Goal: Task Accomplishment & Management: Complete application form

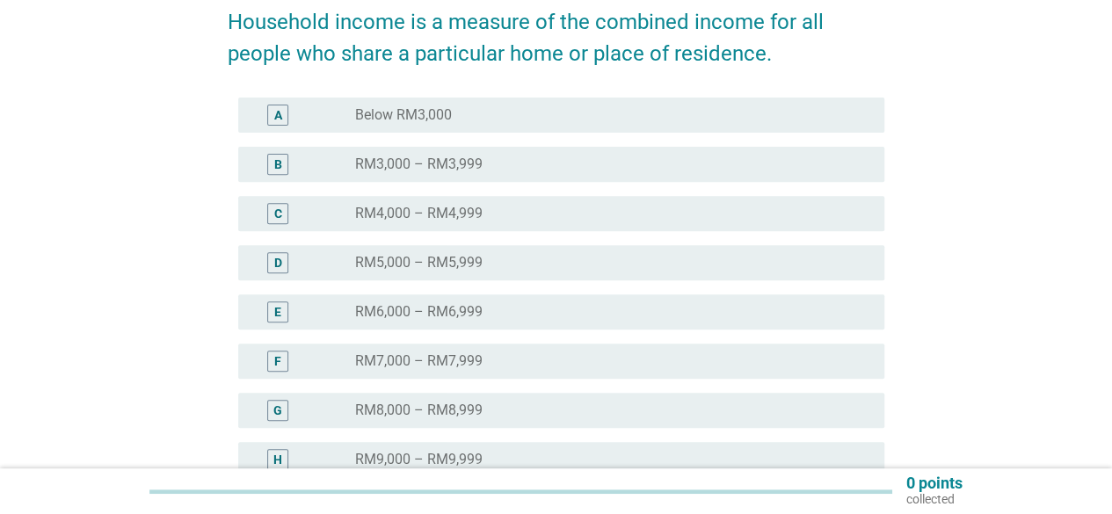
scroll to position [252, 0]
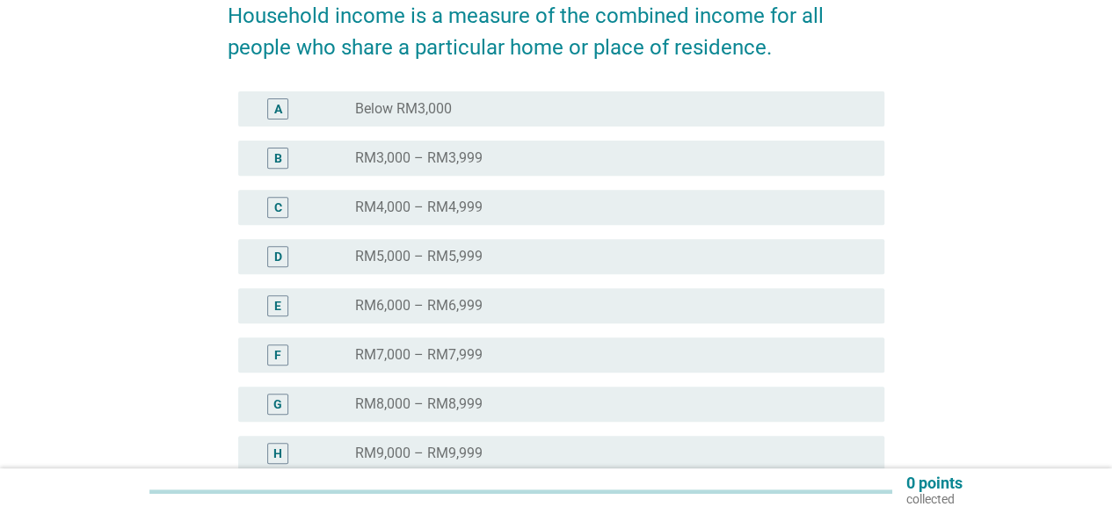
click at [283, 352] on div "F" at bounding box center [277, 355] width 21 height 21
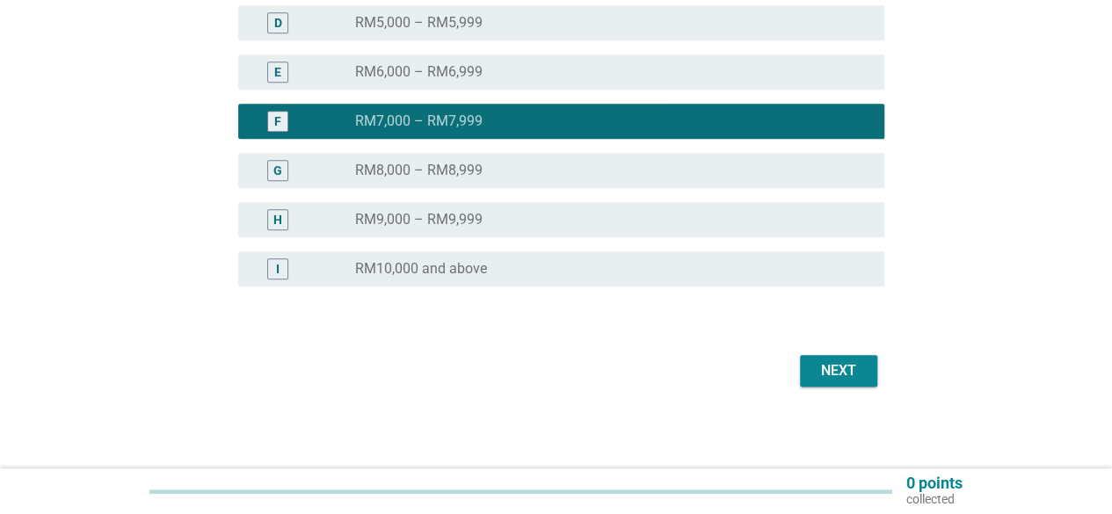
scroll to position [487, 0]
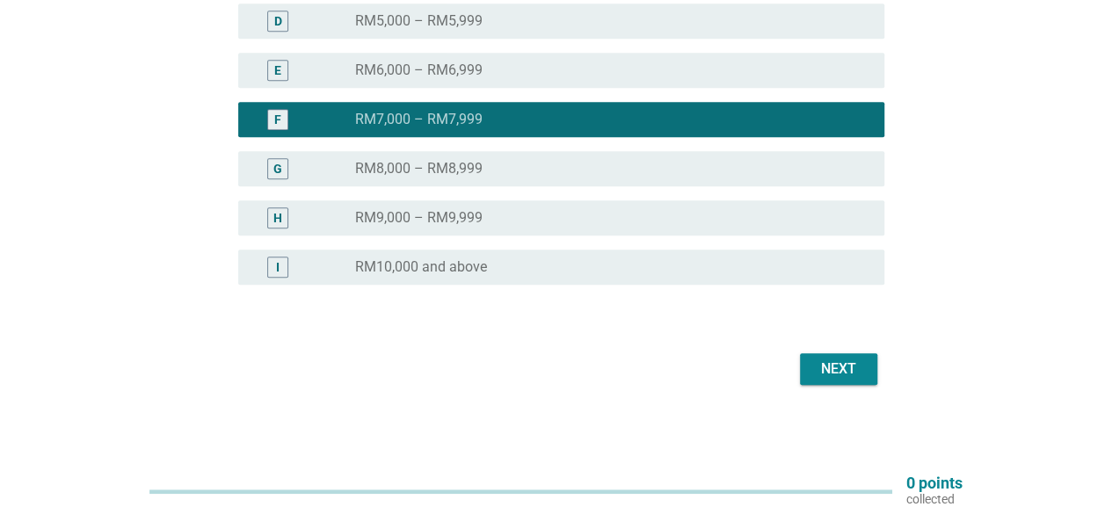
click at [835, 367] on div "Next" at bounding box center [838, 369] width 49 height 21
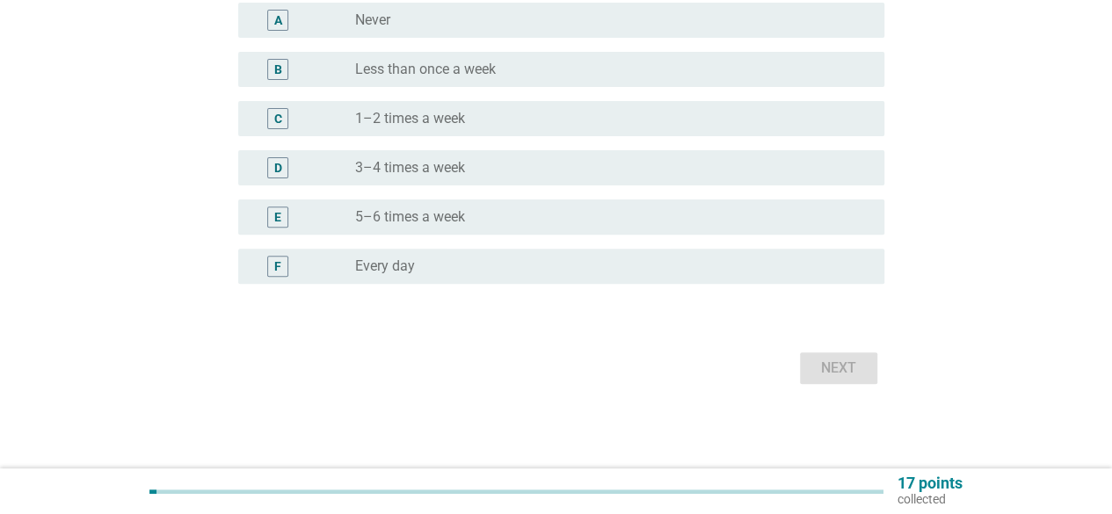
scroll to position [0, 0]
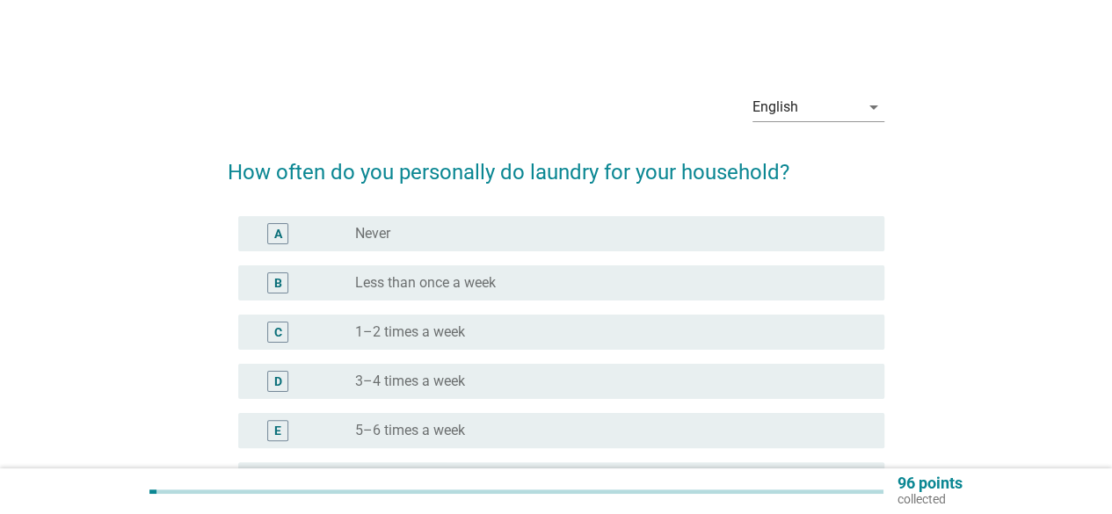
click at [281, 387] on div "D" at bounding box center [278, 382] width 8 height 18
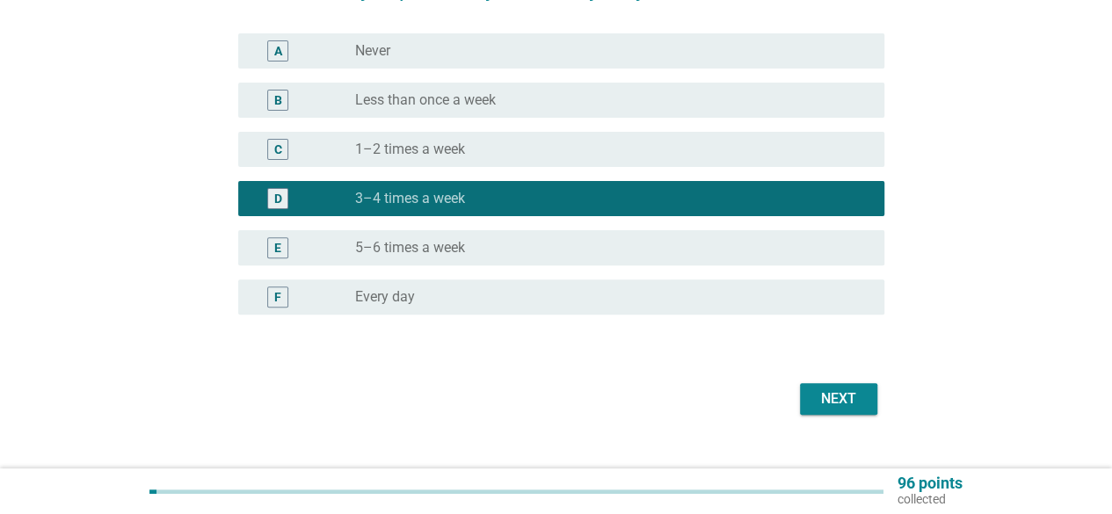
scroll to position [186, 0]
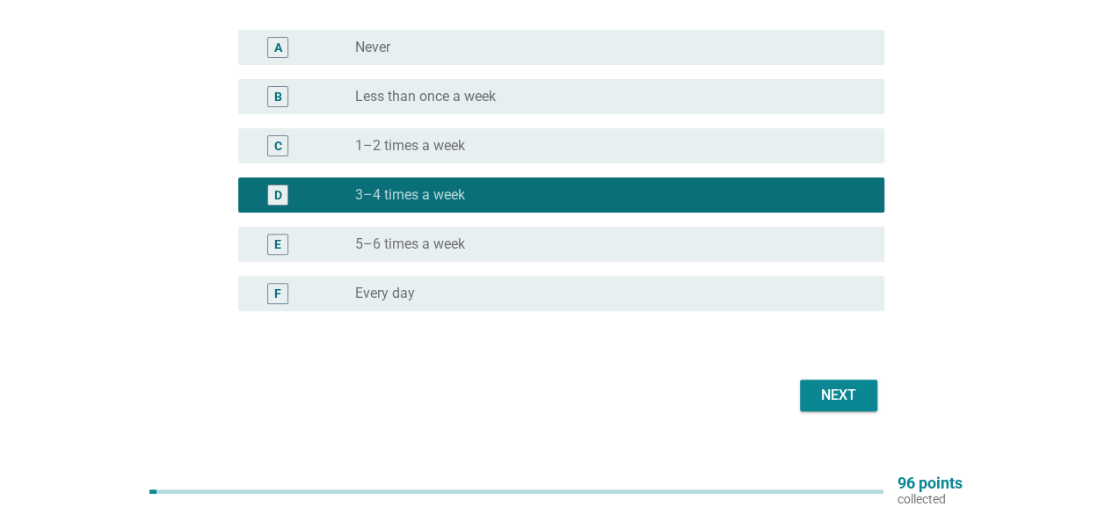
click at [828, 402] on div "Next" at bounding box center [838, 395] width 49 height 21
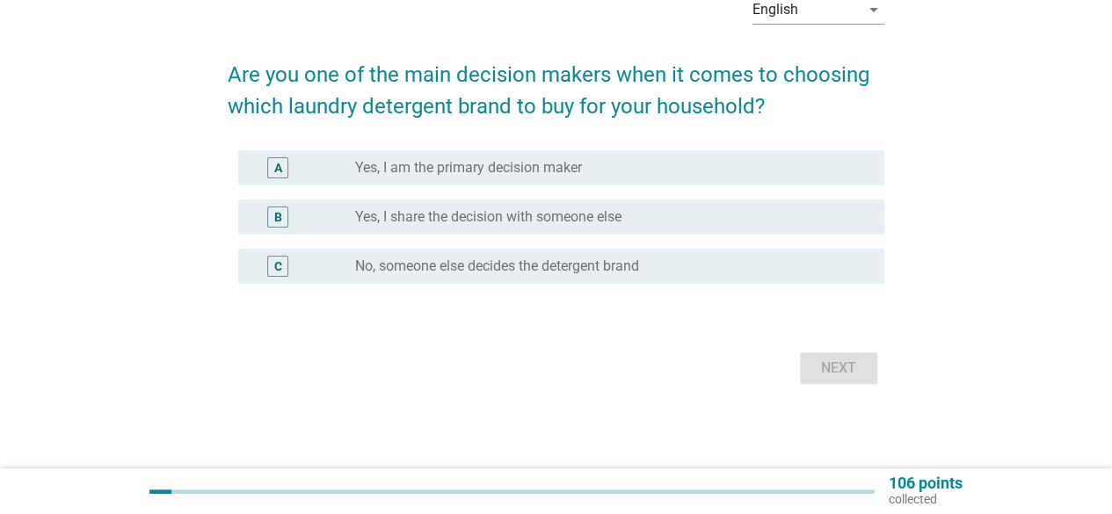
scroll to position [0, 0]
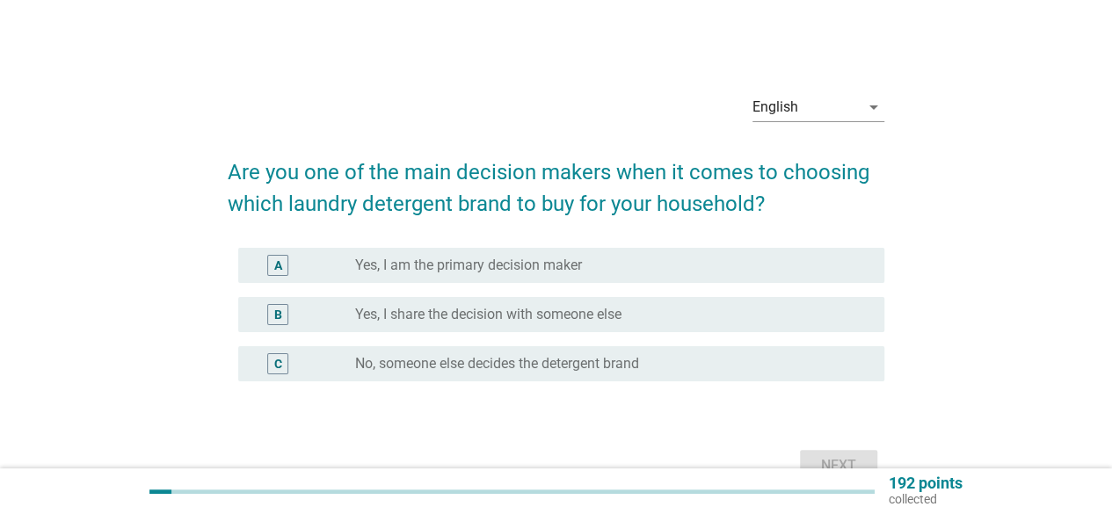
click at [280, 269] on div "A" at bounding box center [278, 266] width 8 height 18
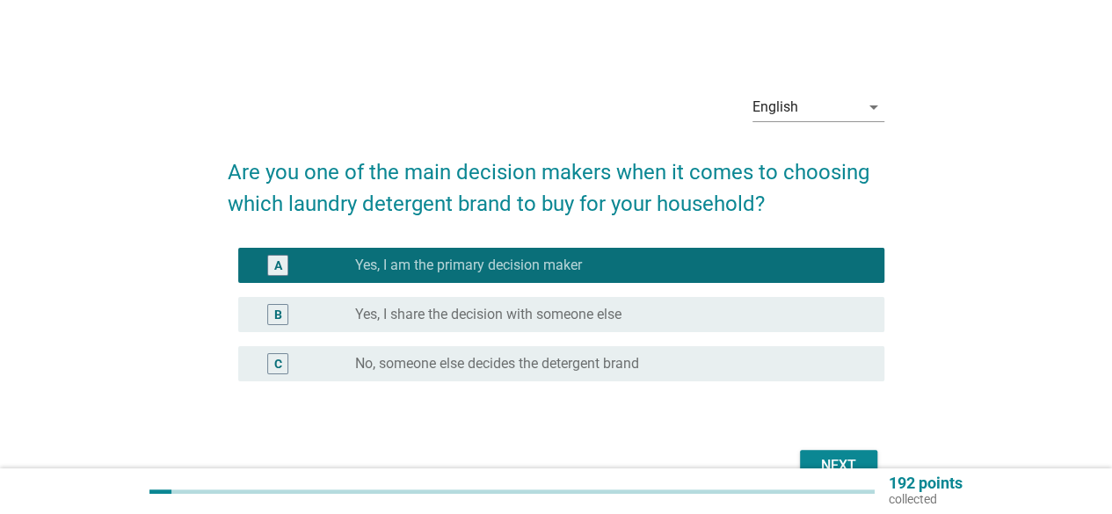
click at [844, 462] on div "Next" at bounding box center [838, 466] width 49 height 21
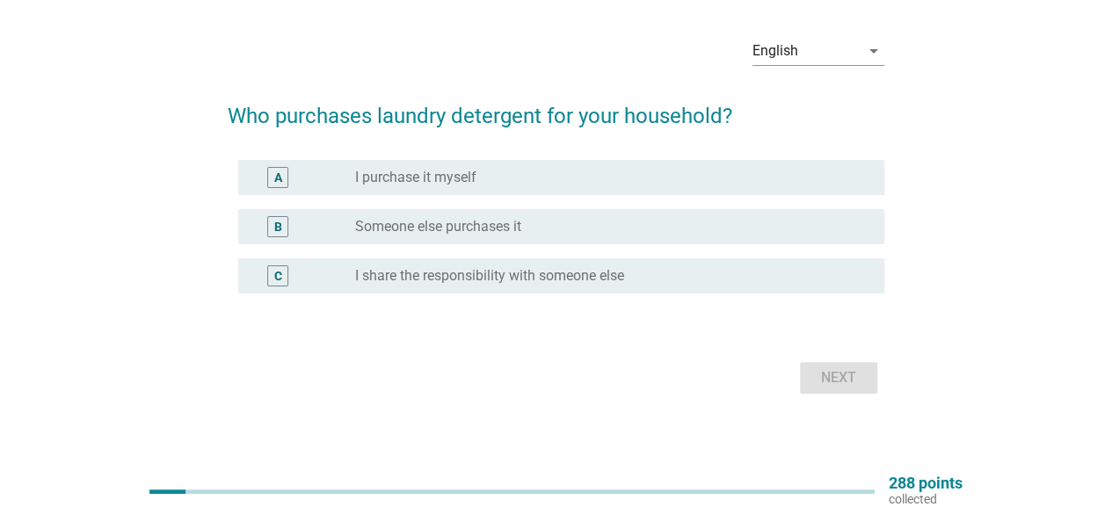
scroll to position [36, 0]
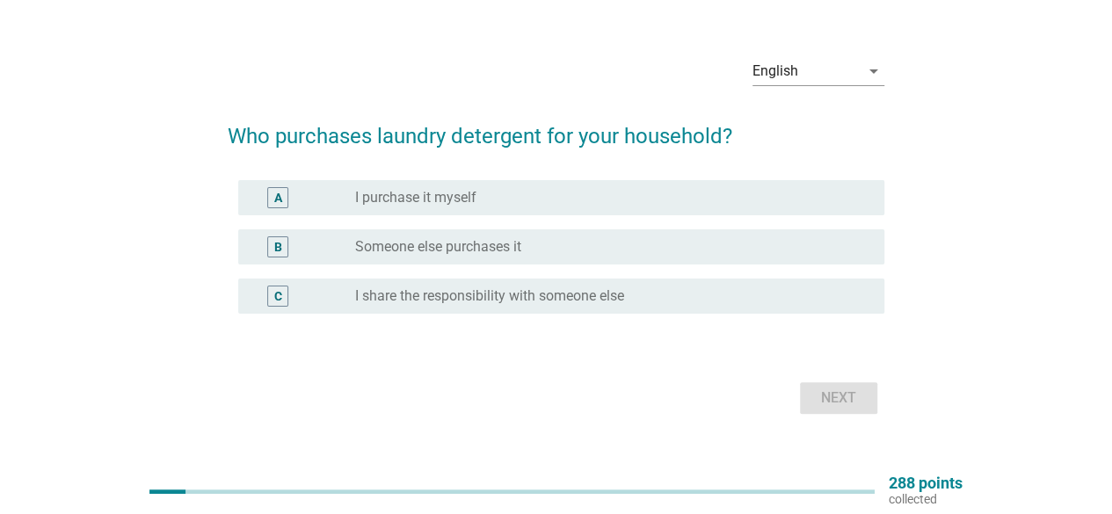
click at [266, 201] on div "A" at bounding box center [278, 197] width 52 height 21
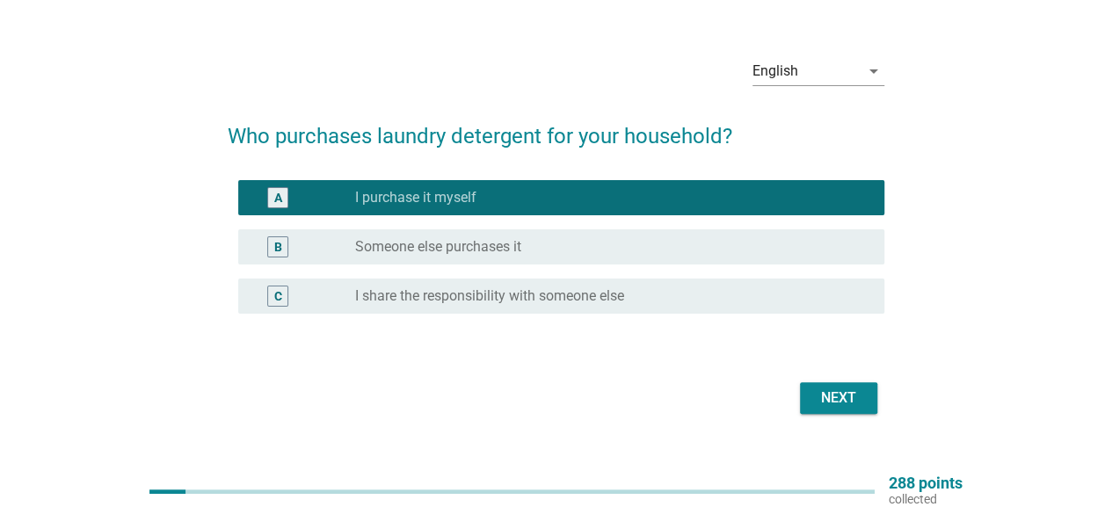
click at [838, 408] on button "Next" at bounding box center [838, 399] width 77 height 32
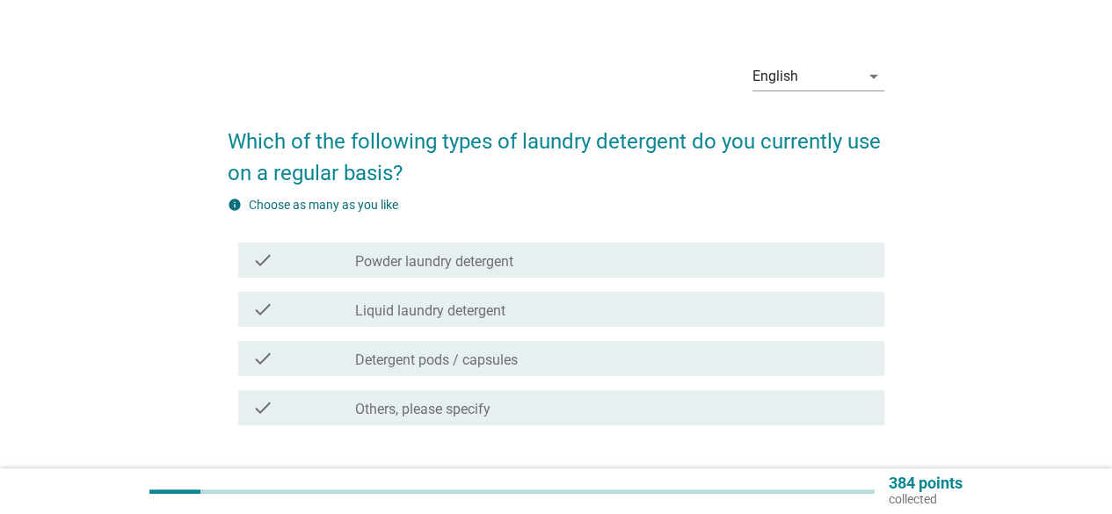
scroll to position [95, 0]
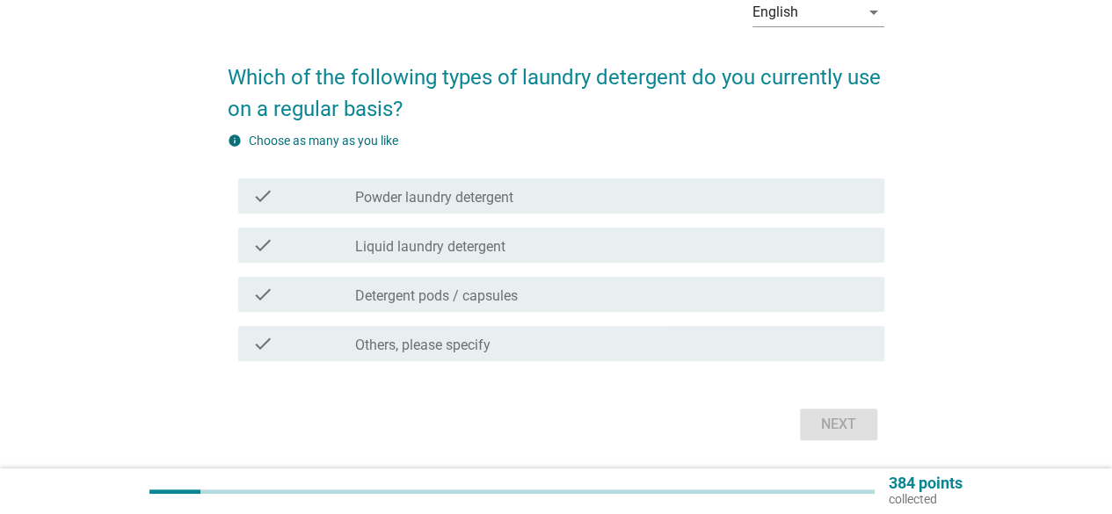
click at [311, 259] on div "check check_box_outline_blank Liquid laundry detergent" at bounding box center [561, 245] width 646 height 35
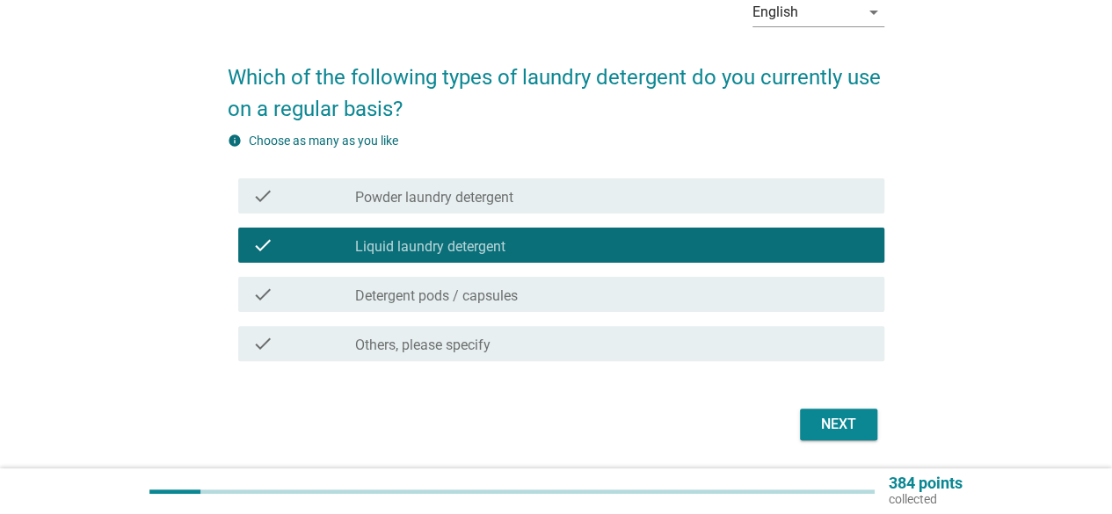
click at [383, 229] on div "check check_box_outline_blank Liquid laundry detergent" at bounding box center [561, 245] width 646 height 35
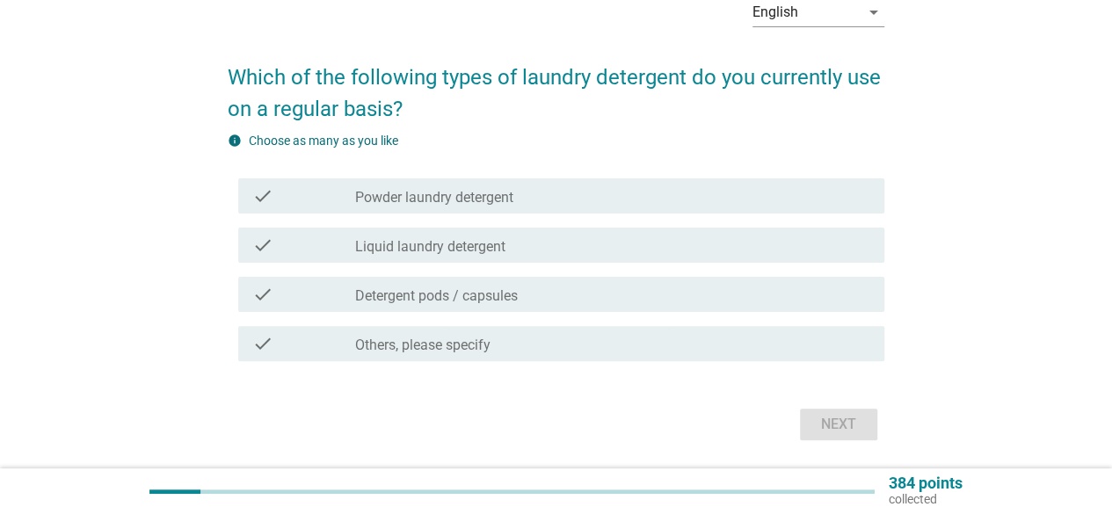
click at [427, 197] on label "Powder laundry detergent" at bounding box center [434, 198] width 158 height 18
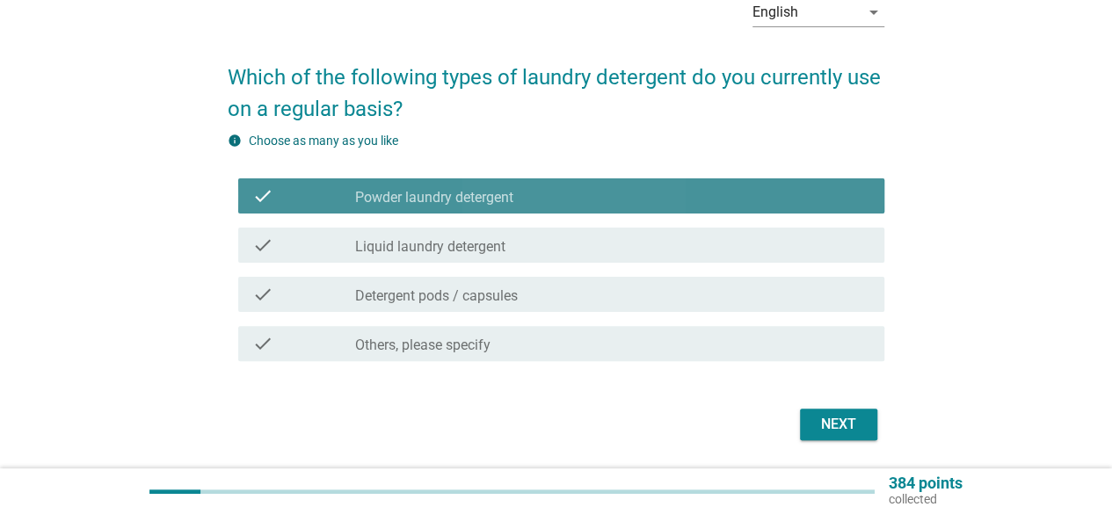
click at [423, 255] on label "Liquid laundry detergent" at bounding box center [430, 247] width 150 height 18
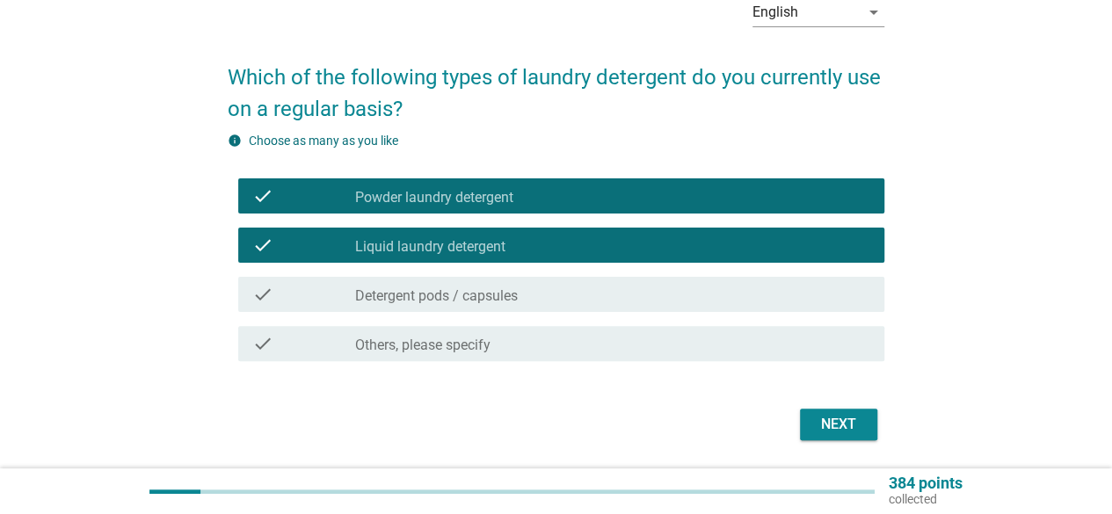
click at [831, 427] on div "Next" at bounding box center [838, 424] width 49 height 21
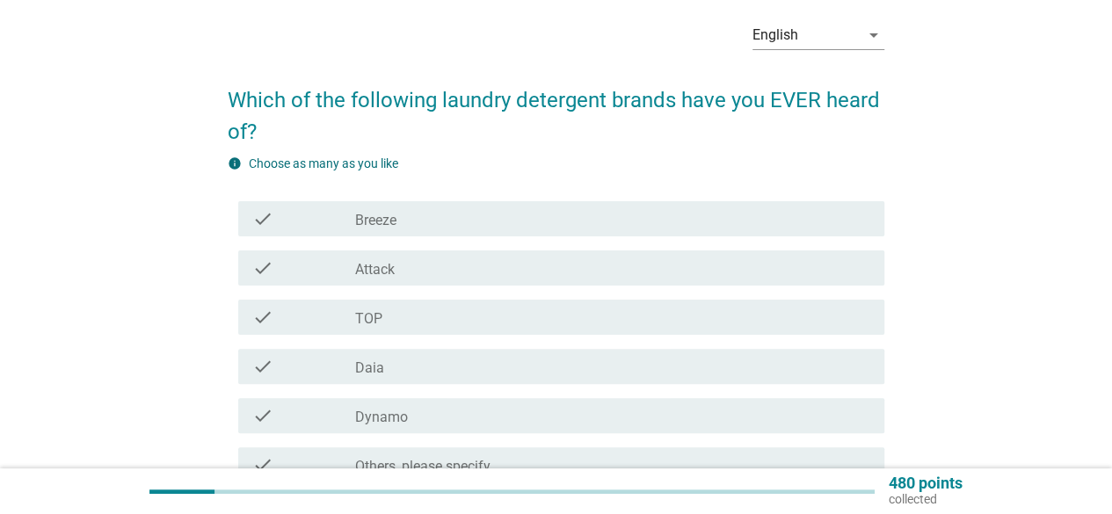
scroll to position [78, 0]
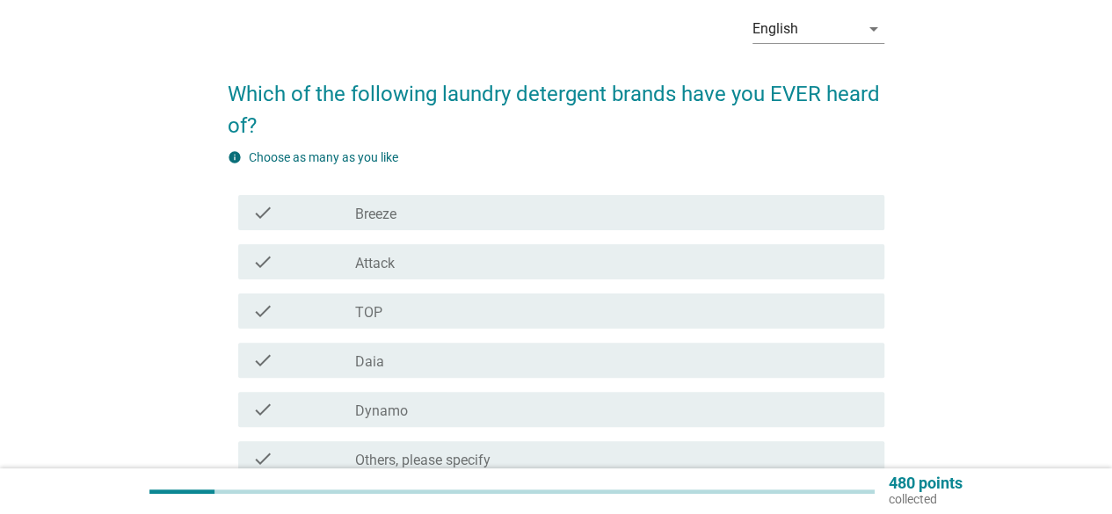
click at [316, 320] on div "check" at bounding box center [303, 311] width 103 height 21
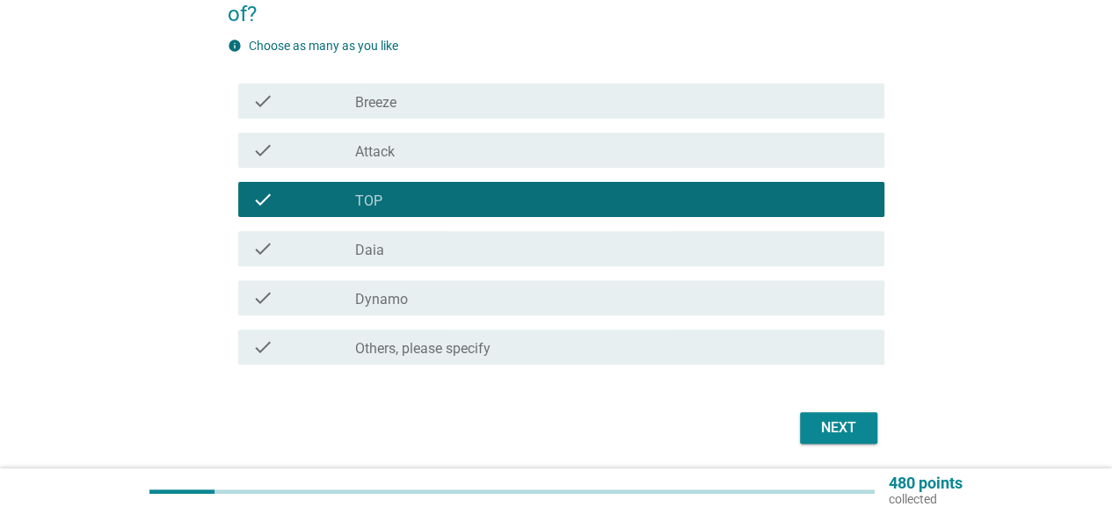
scroll to position [198, 0]
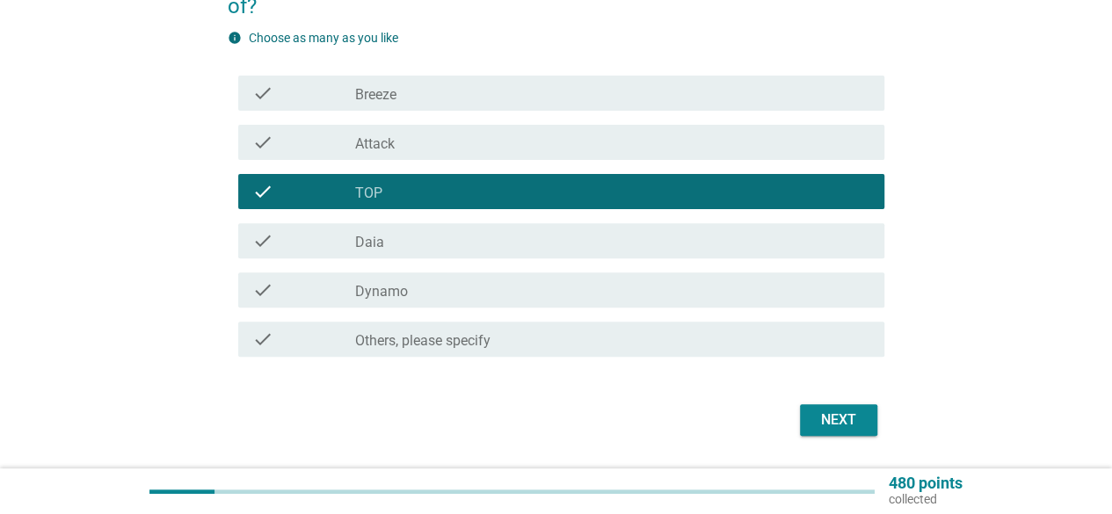
click at [326, 302] on div "check check_box_outline_blank Dynamo" at bounding box center [561, 290] width 646 height 35
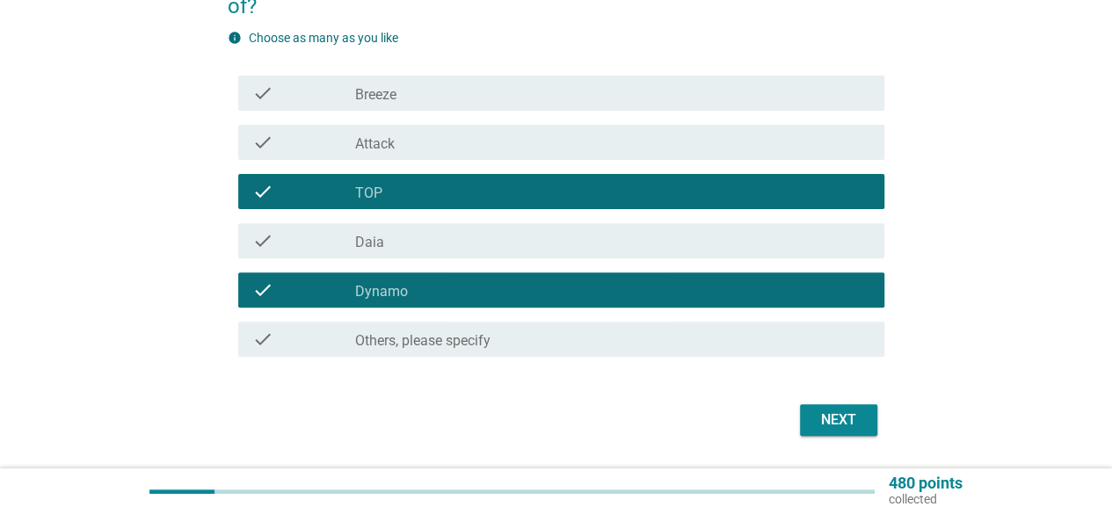
click at [865, 430] on button "Next" at bounding box center [838, 421] width 77 height 32
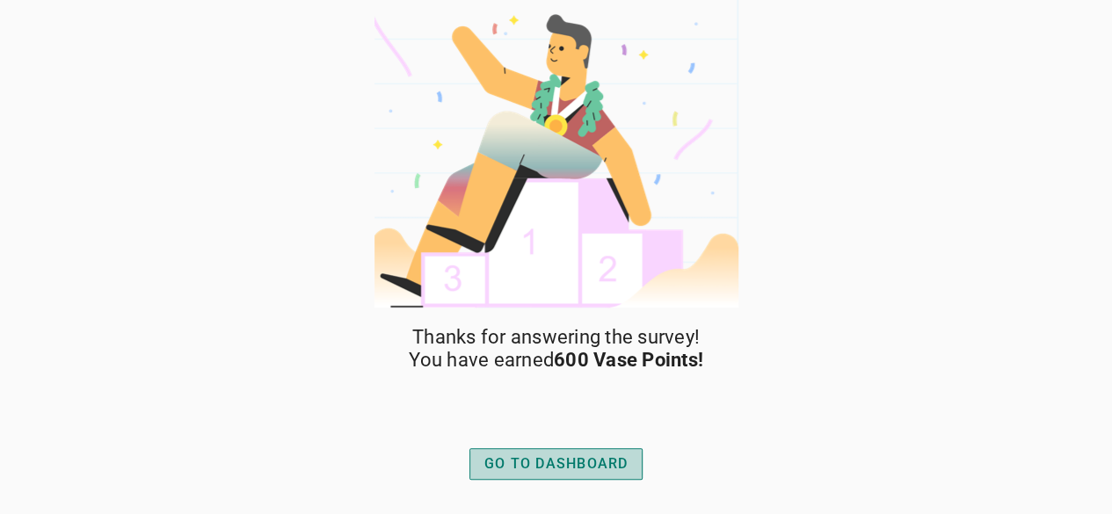
click at [526, 470] on div "GO TO DASHBOARD" at bounding box center [557, 464] width 144 height 21
